Goal: Task Accomplishment & Management: Complete application form

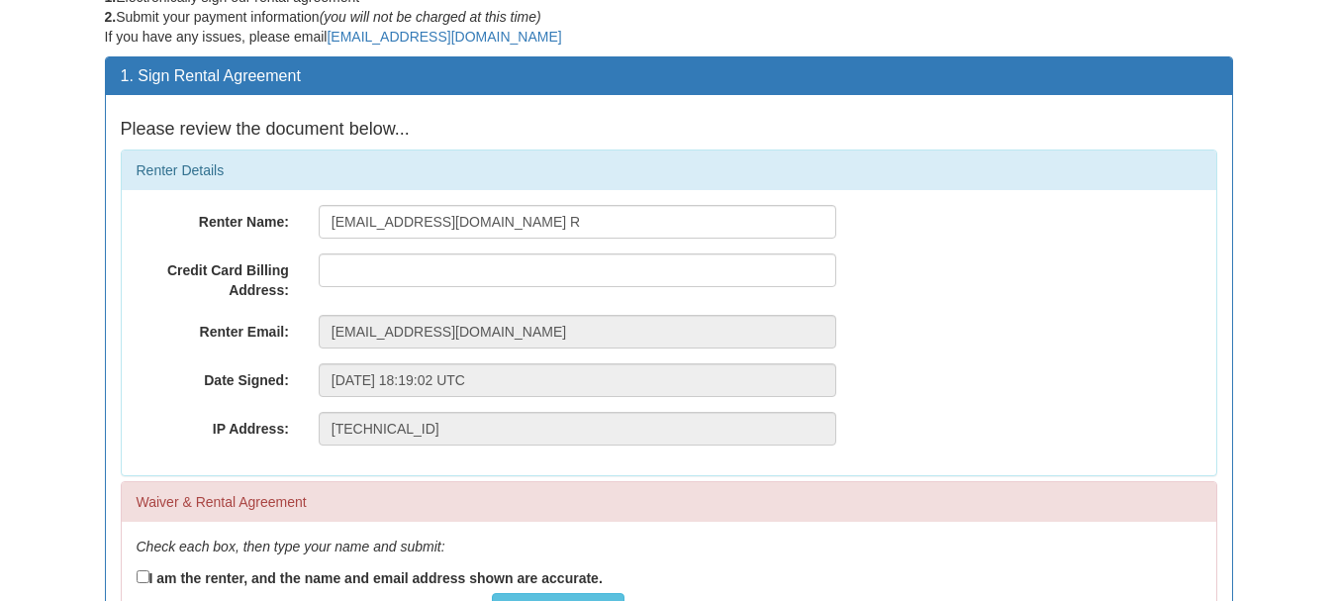
scroll to position [106, 0]
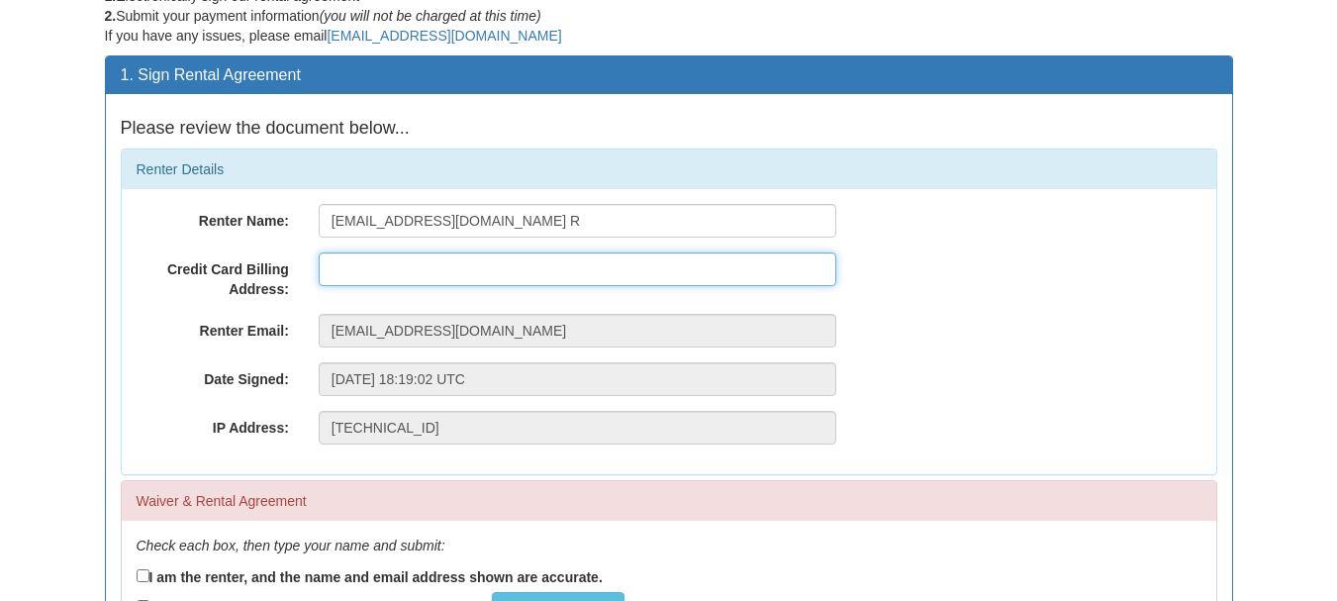
click at [523, 268] on input "text" at bounding box center [577, 269] width 517 height 34
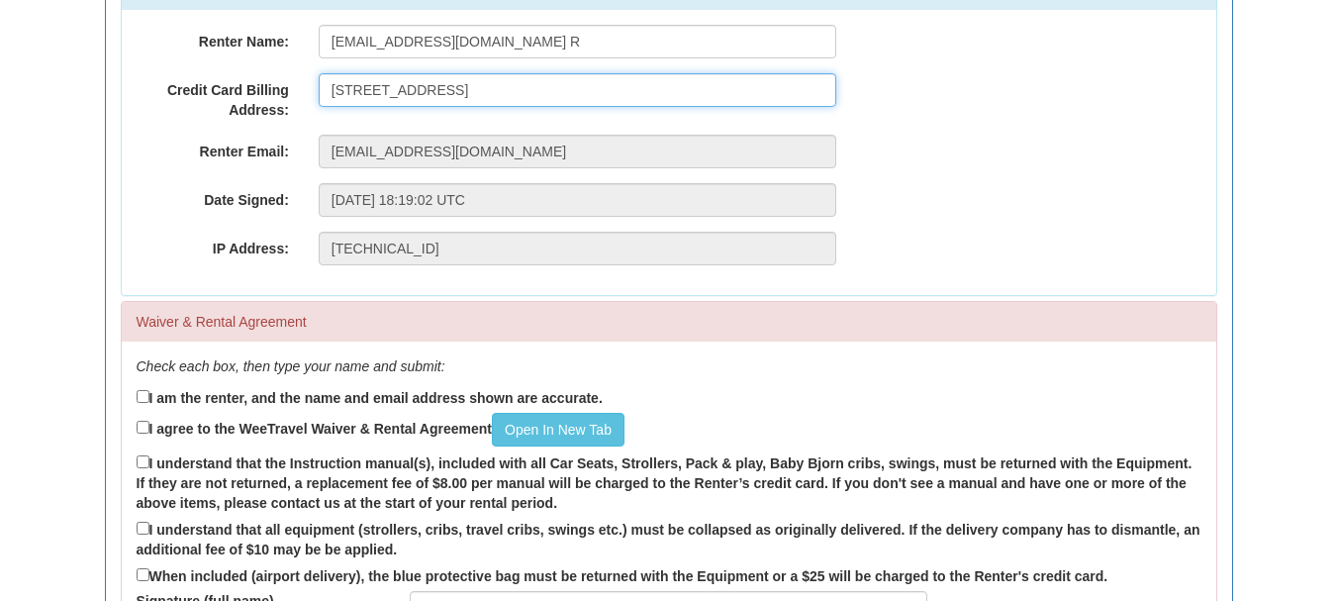
scroll to position [287, 0]
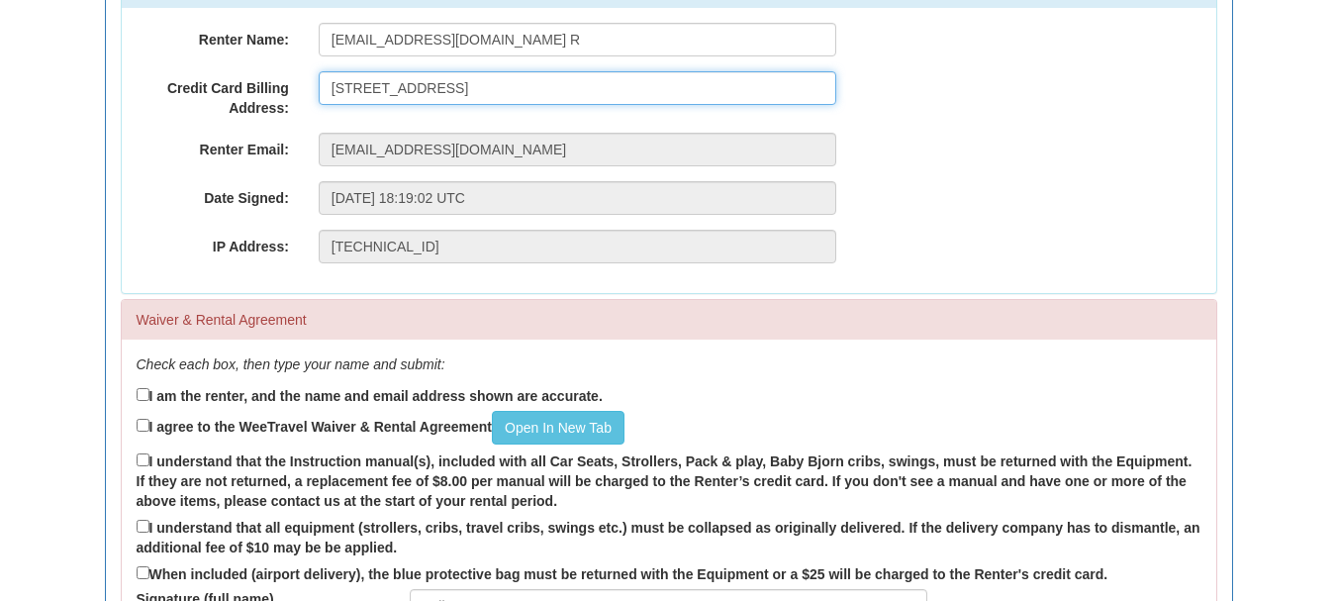
type input "[STREET_ADDRESS]"
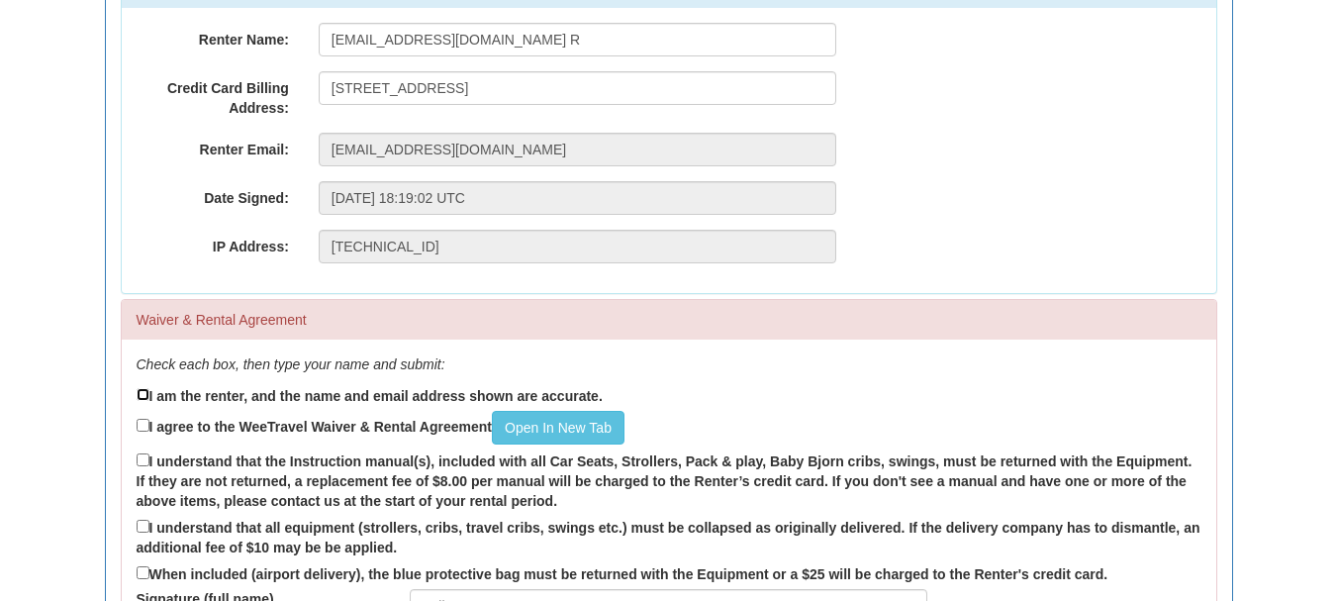
click at [148, 394] on input "I am the renter, and the name and email address shown are accurate." at bounding box center [143, 394] width 13 height 13
checkbox input "true"
click at [140, 424] on input "I agree to the WeeTravel Waiver & Rental Agreement Open In [GEOGRAPHIC_DATA]" at bounding box center [143, 424] width 13 height 13
checkbox input "true"
click at [145, 462] on input "I understand that the Instruction manual(s), included with all Car Seats, Strol…" at bounding box center [143, 459] width 13 height 13
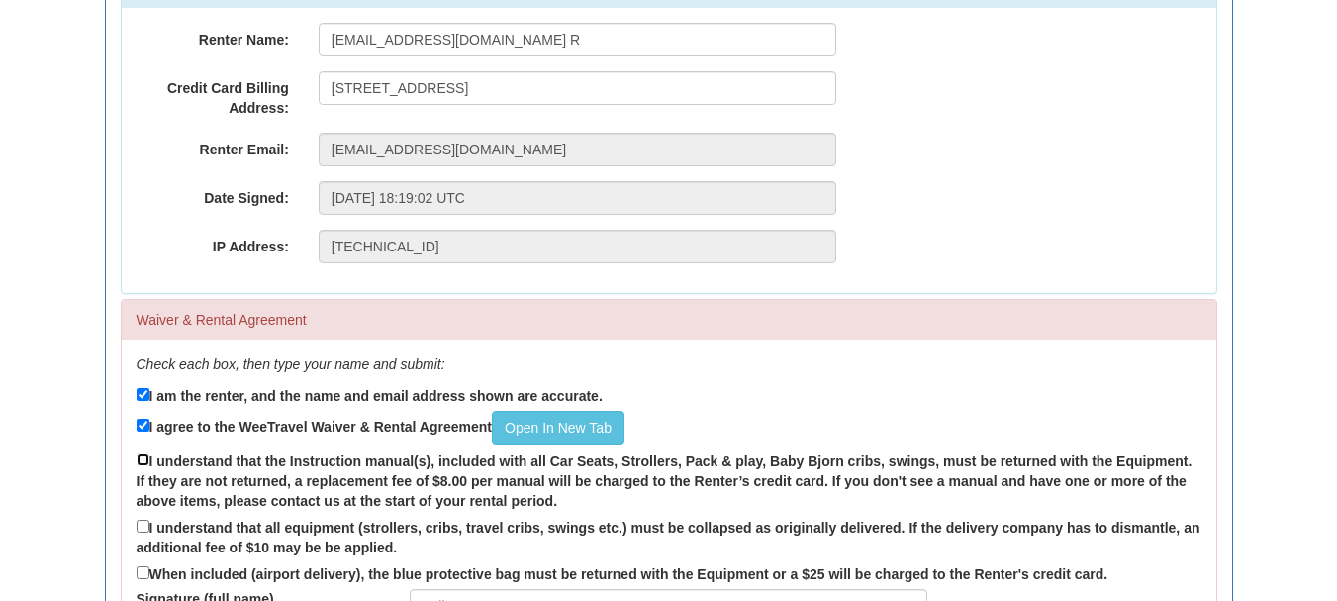
checkbox input "true"
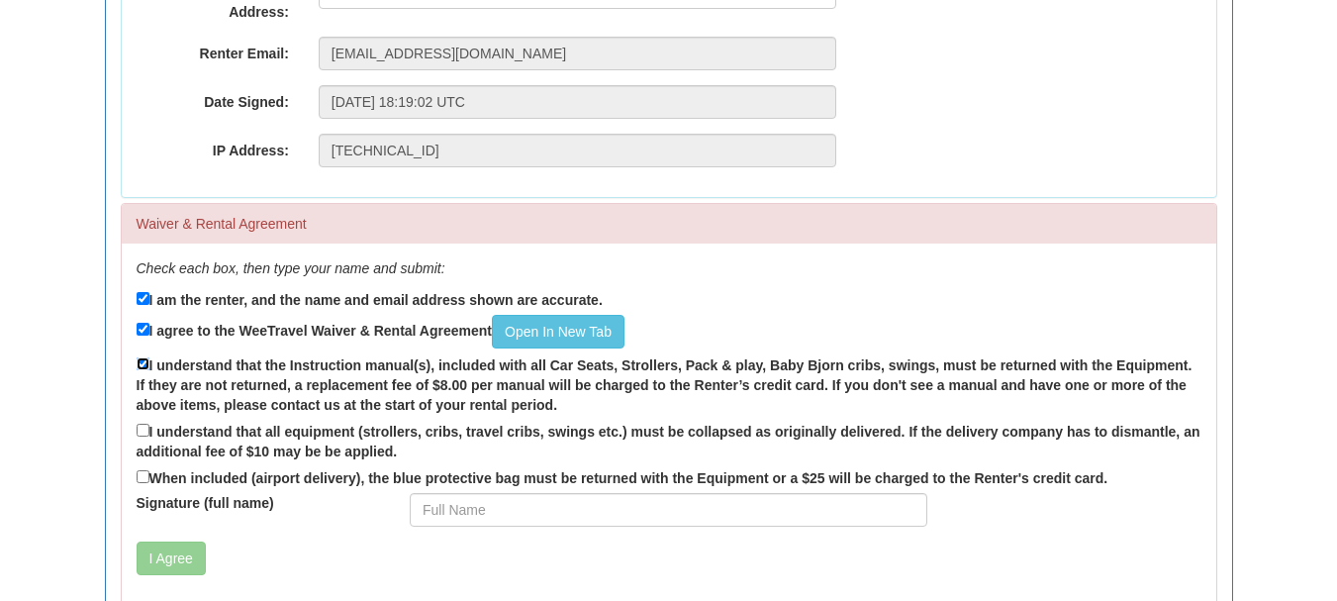
scroll to position [411, 0]
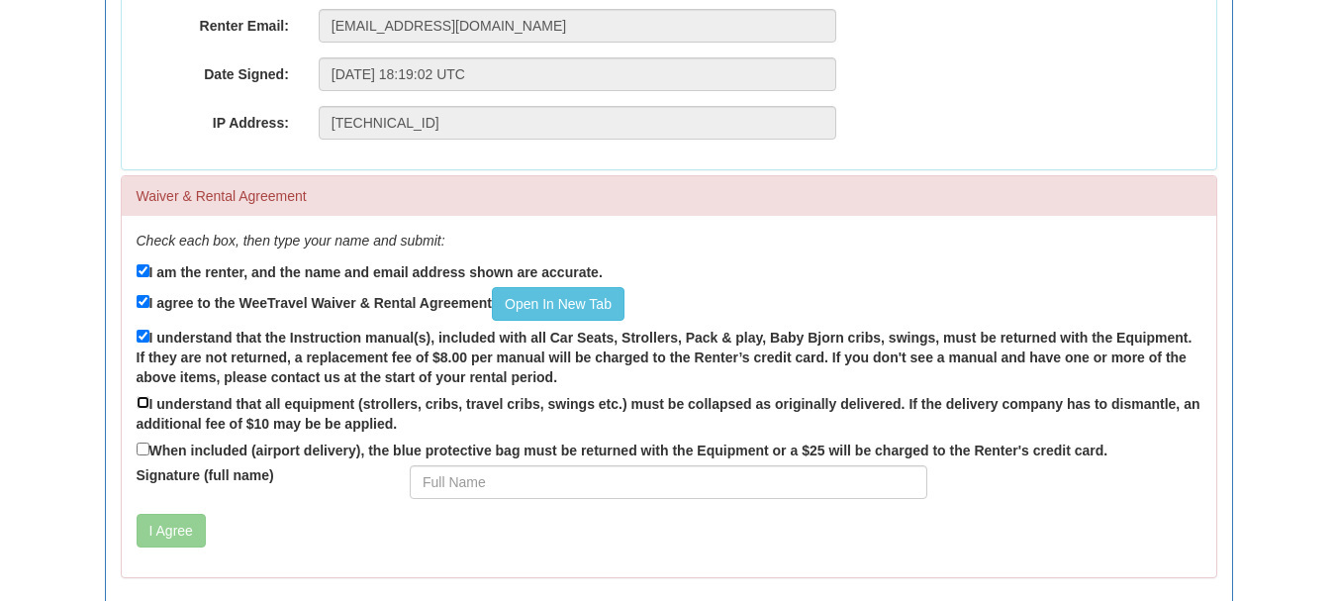
click at [141, 406] on input "I understand that all equipment (strollers, cribs, travel cribs, swings etc.) m…" at bounding box center [143, 402] width 13 height 13
checkbox input "true"
click at [143, 454] on input "When included (airport delivery), the blue protective bag must be returned with…" at bounding box center [143, 448] width 13 height 13
checkbox input "true"
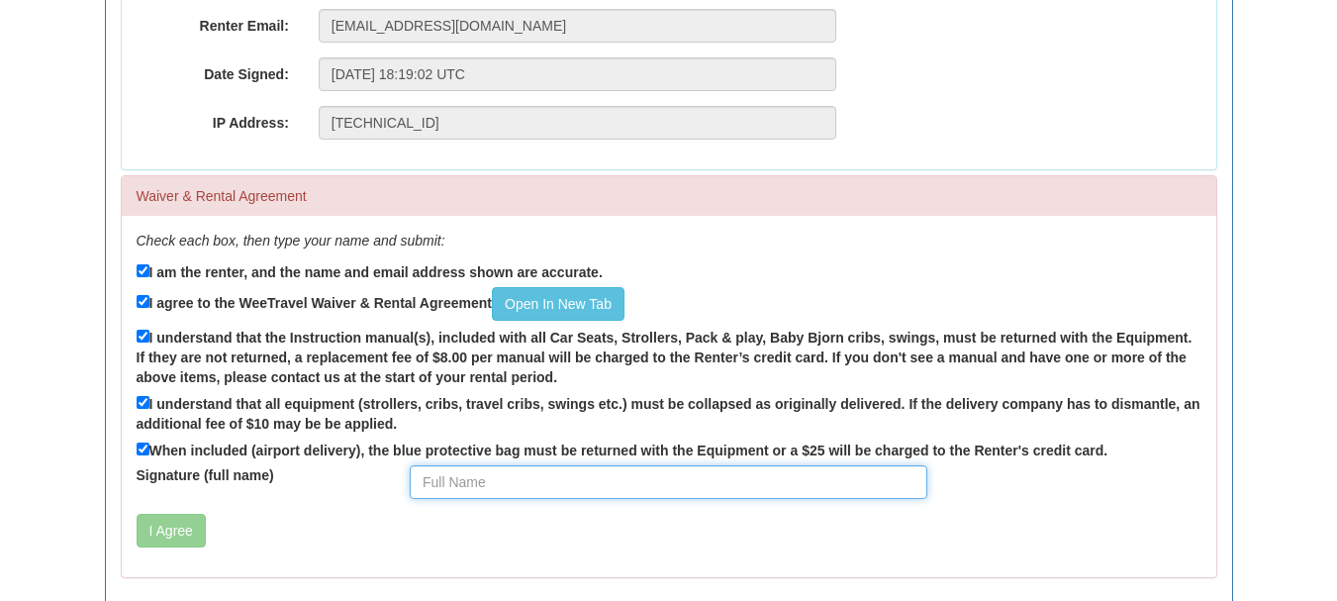
click at [448, 498] on input "Signature (full name)" at bounding box center [668, 482] width 517 height 34
type input "[PERSON_NAME]"
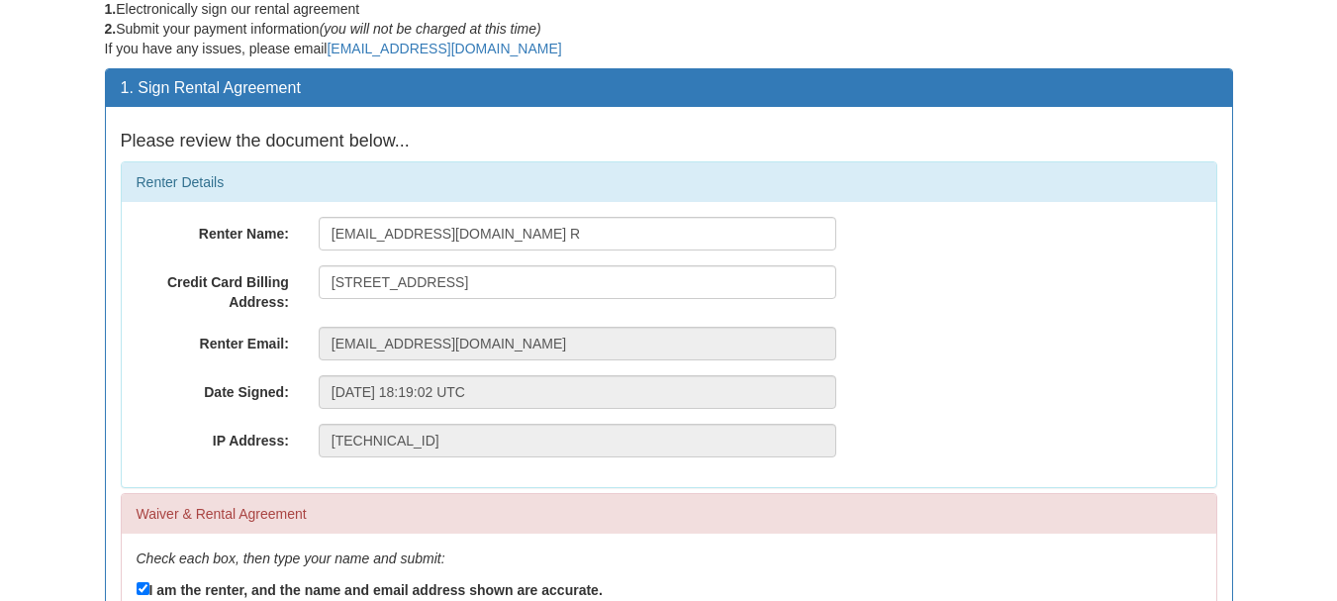
scroll to position [92, 0]
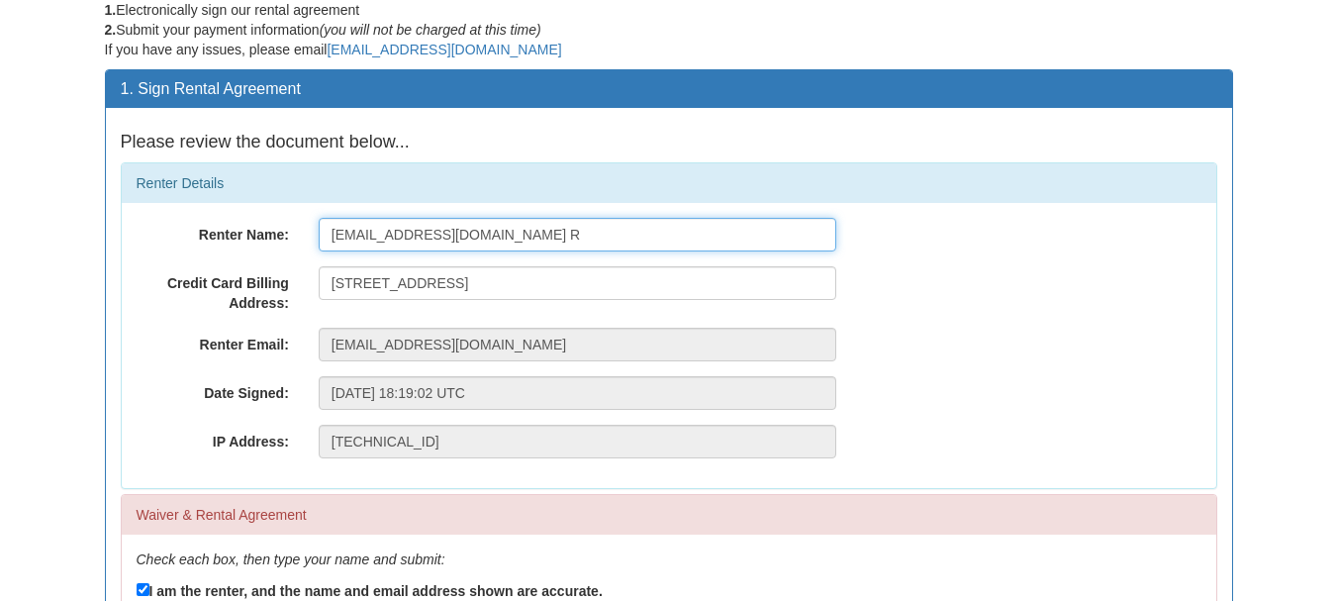
click at [521, 240] on input "[EMAIL_ADDRESS][DOMAIN_NAME] R" at bounding box center [577, 235] width 517 height 34
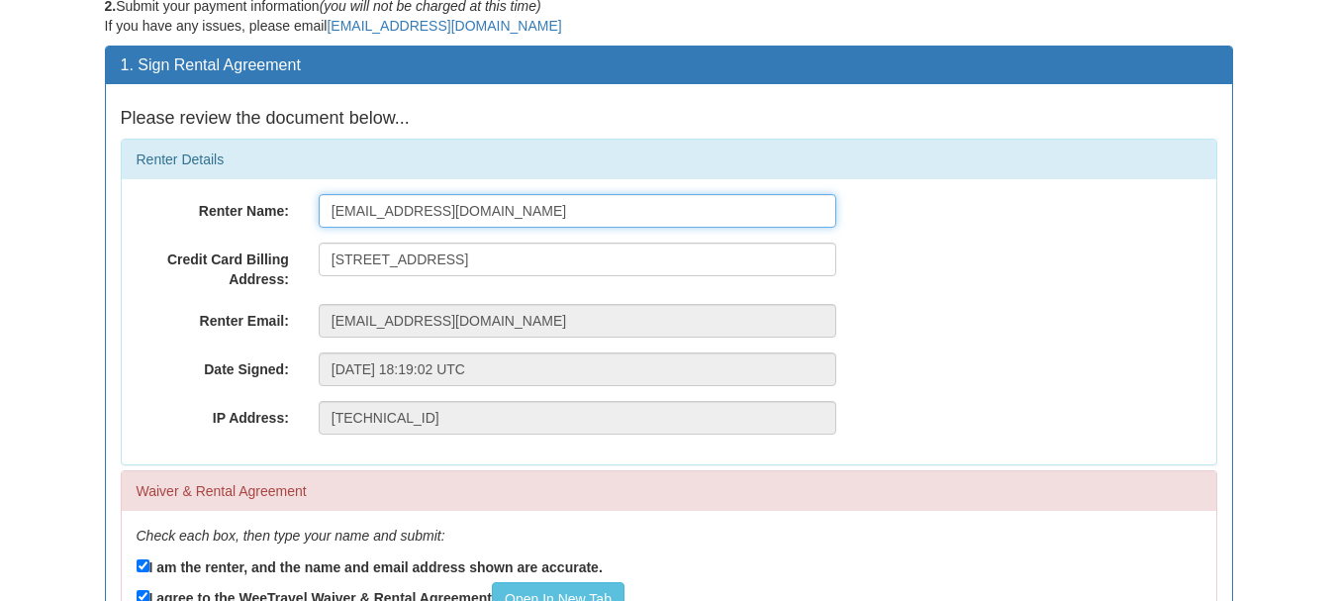
scroll to position [117, 0]
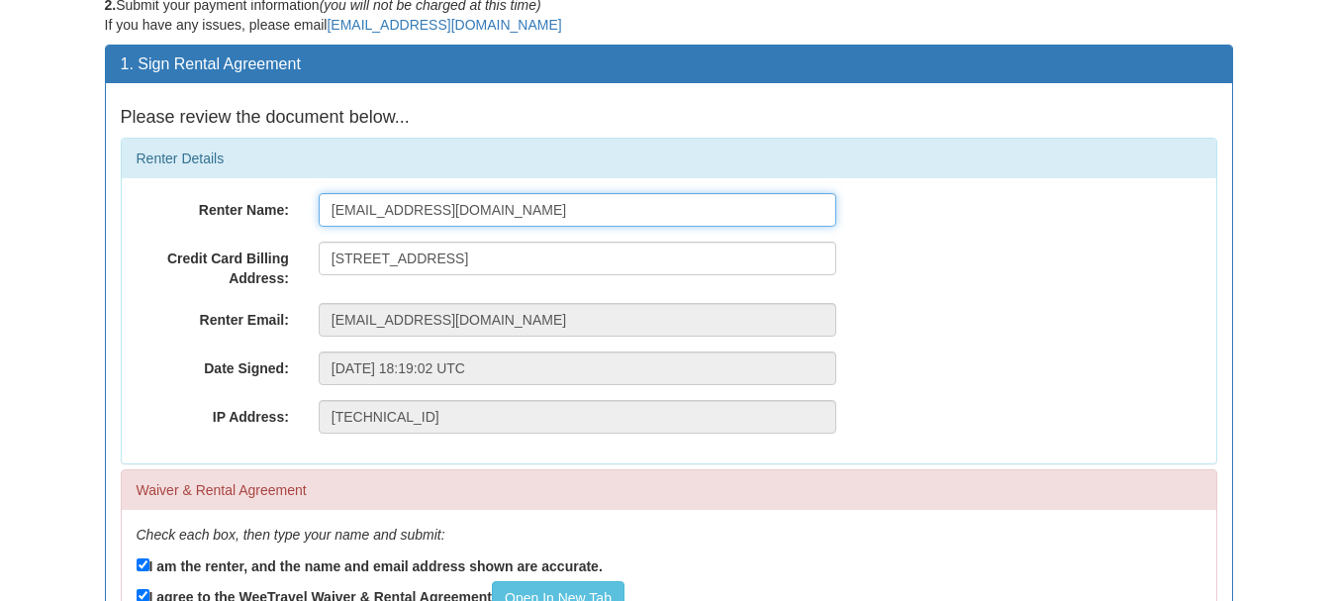
drag, startPoint x: 513, startPoint y: 215, endPoint x: 306, endPoint y: 204, distance: 208.0
click at [306, 204] on div "JRAWANA@GMAIL.COM" at bounding box center [577, 210] width 547 height 34
type input "Jennine Rawana"
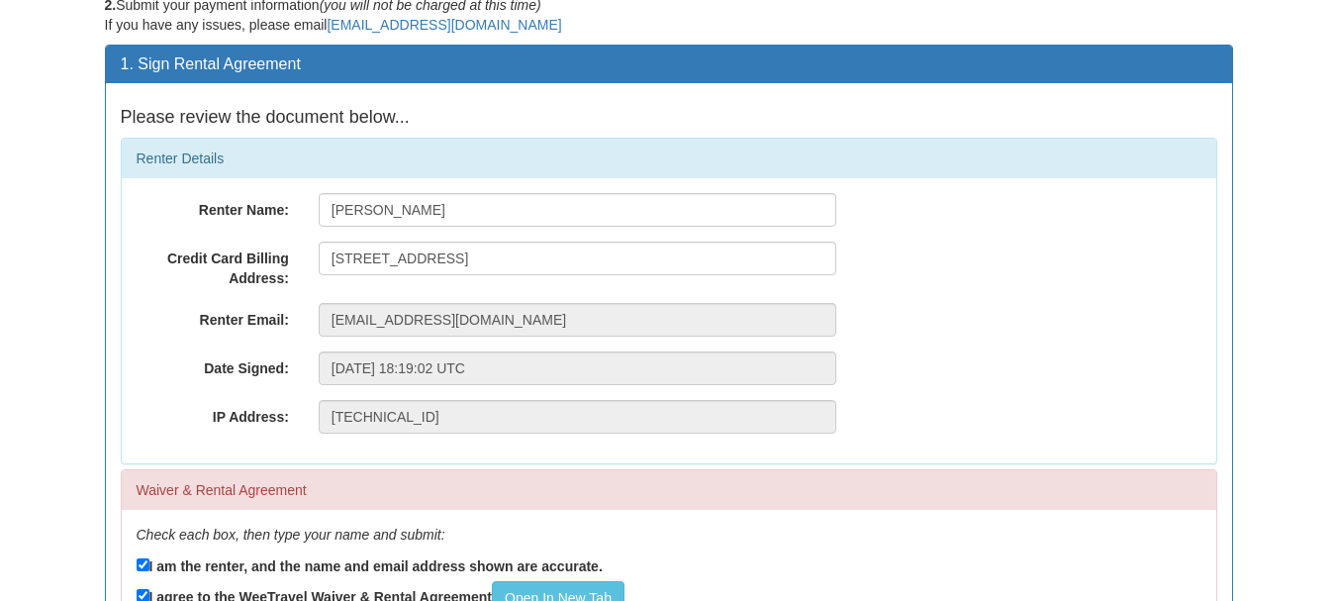
click at [936, 233] on div "Renter Name: Jennine Rawana Credit Card Billing Address: 4460 Grassland Cres, M…" at bounding box center [669, 320] width 1094 height 285
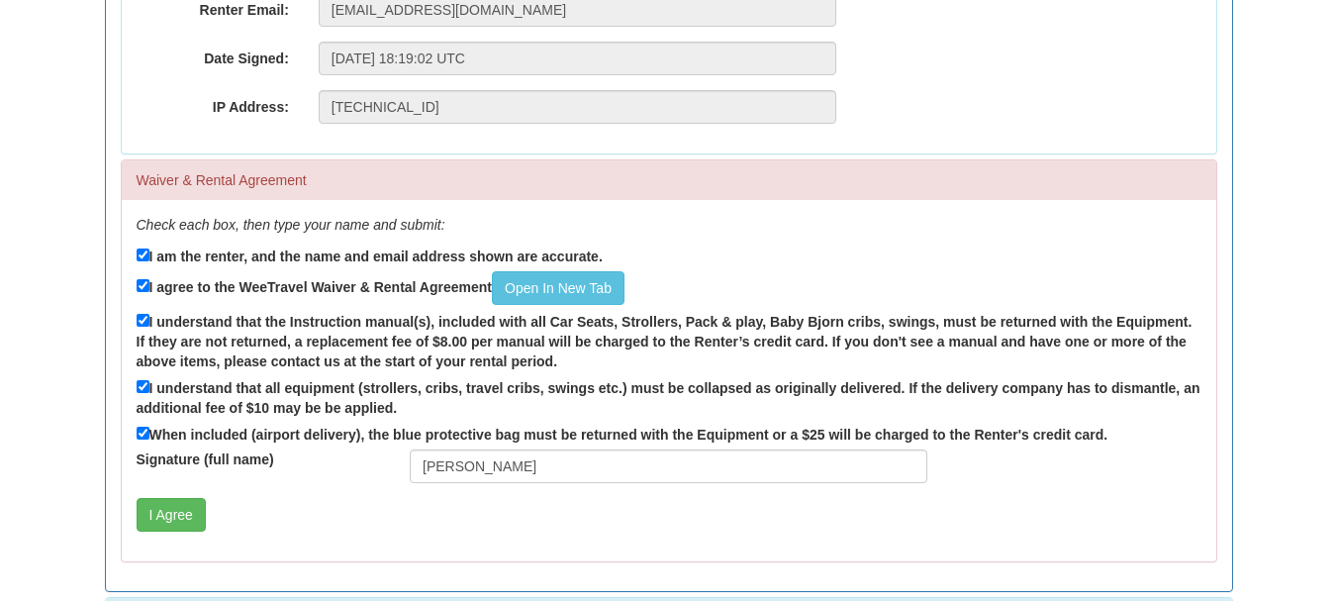
scroll to position [482, 0]
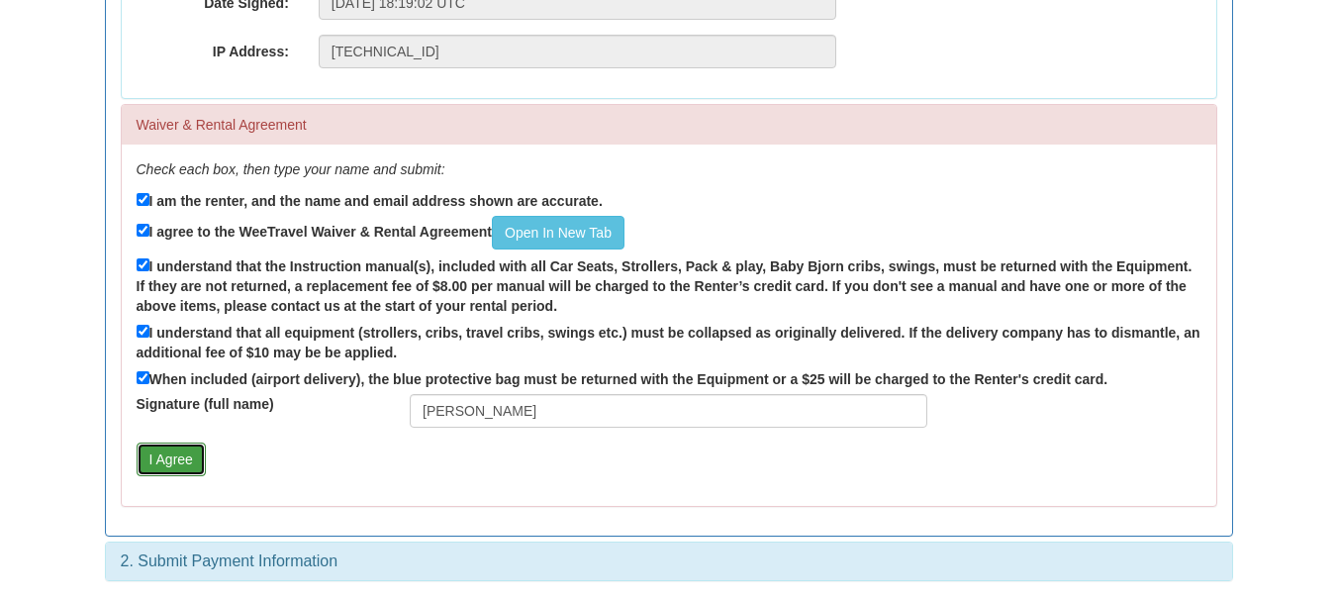
click at [167, 451] on button "I Agree" at bounding box center [171, 459] width 69 height 34
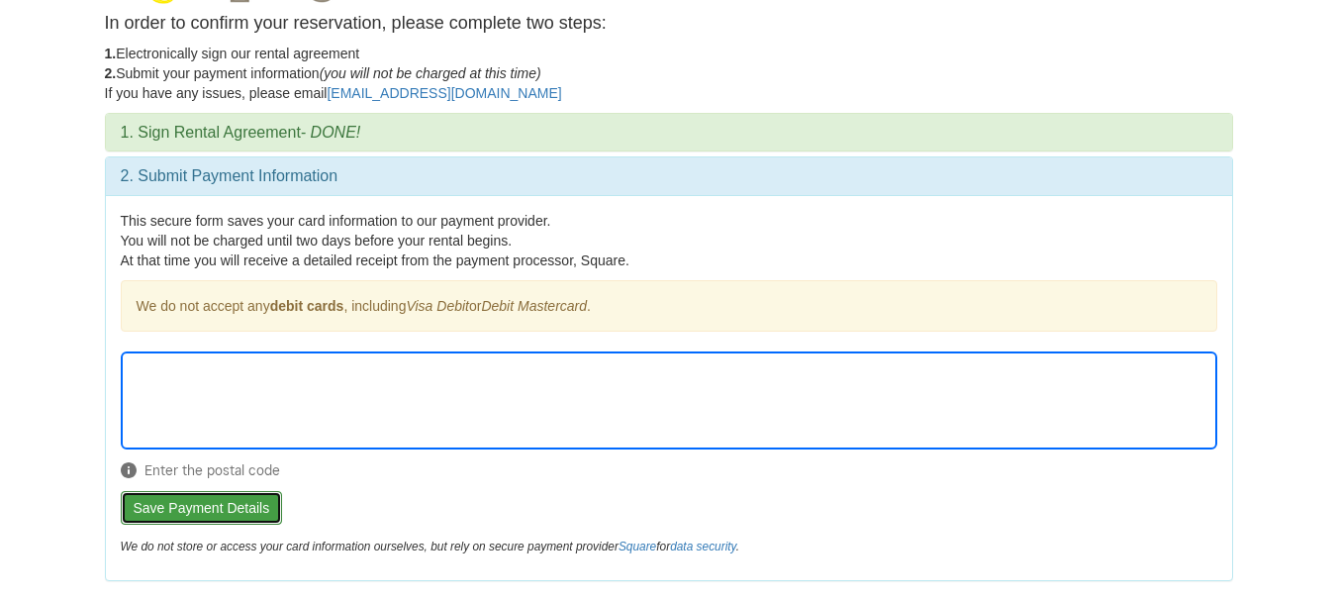
scroll to position [45, 0]
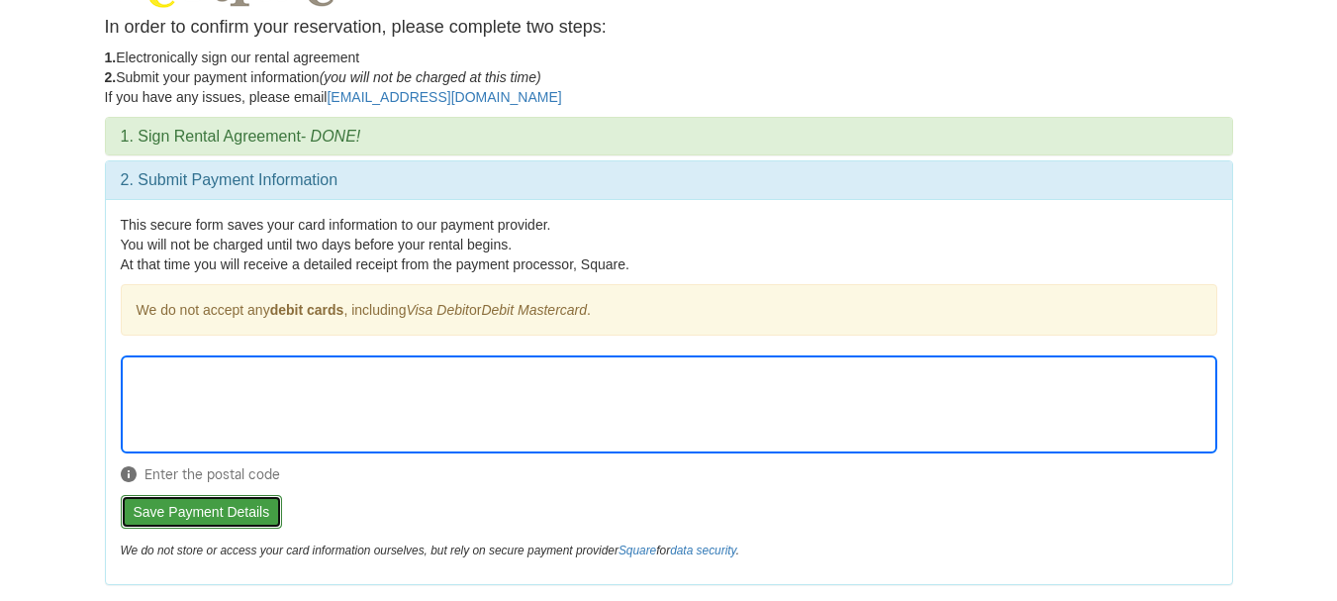
click at [206, 502] on button "Save Payment Details" at bounding box center [202, 512] width 162 height 34
